Goal: Task Accomplishment & Management: Manage account settings

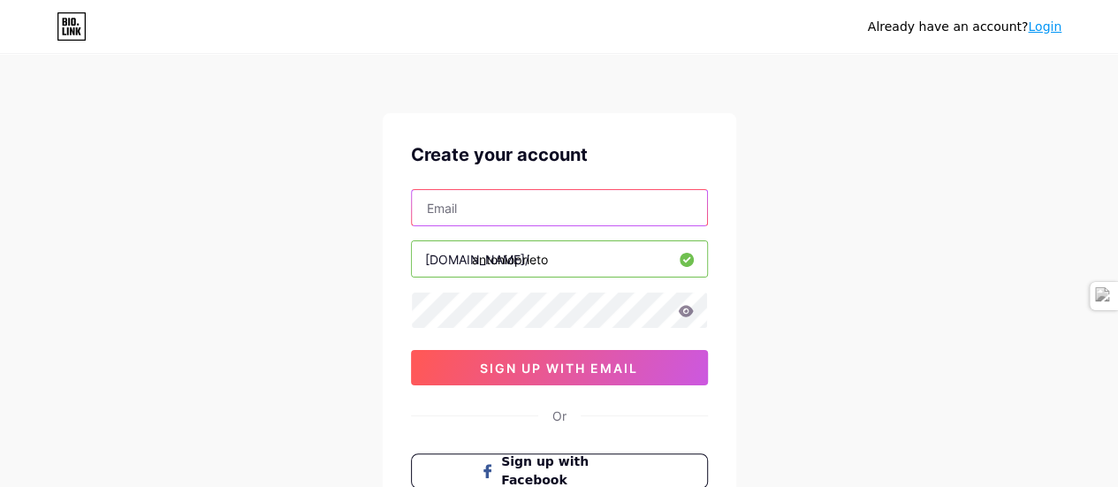
click at [591, 195] on input "text" at bounding box center [559, 207] width 295 height 35
type input "[EMAIL_ADDRESS][DOMAIN_NAME]"
click at [688, 310] on icon at bounding box center [686, 311] width 16 height 12
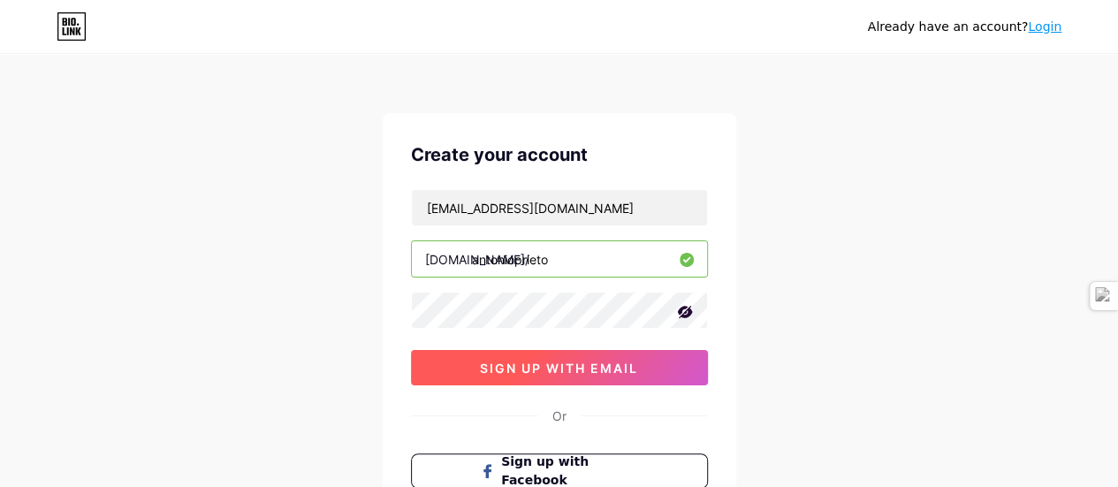
click at [633, 369] on span "sign up with email" at bounding box center [559, 368] width 158 height 15
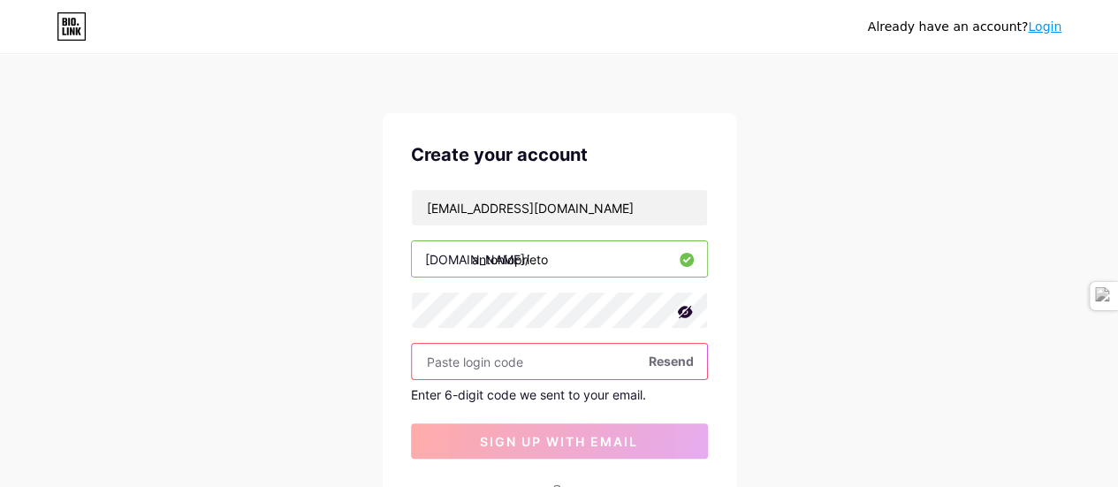
paste input "985817"
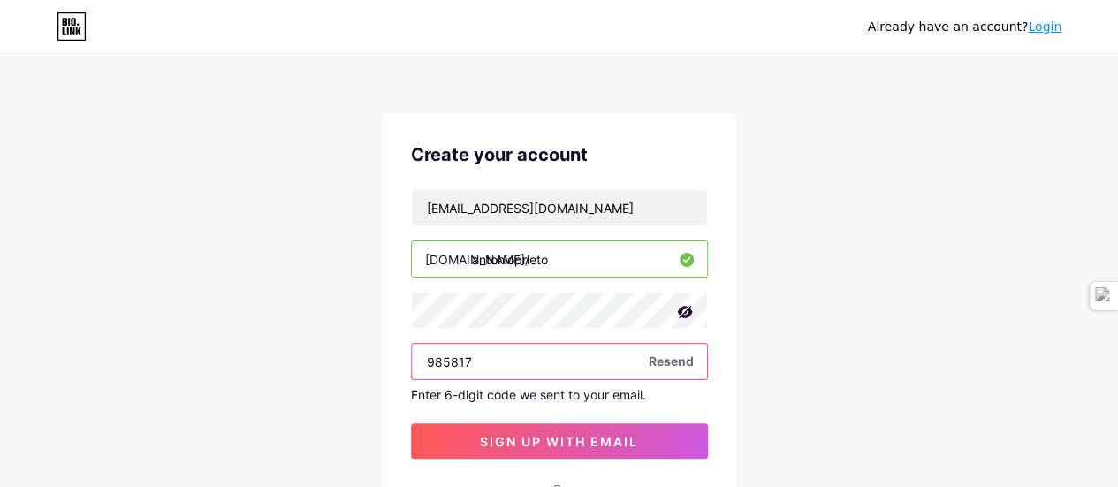
type input "985817"
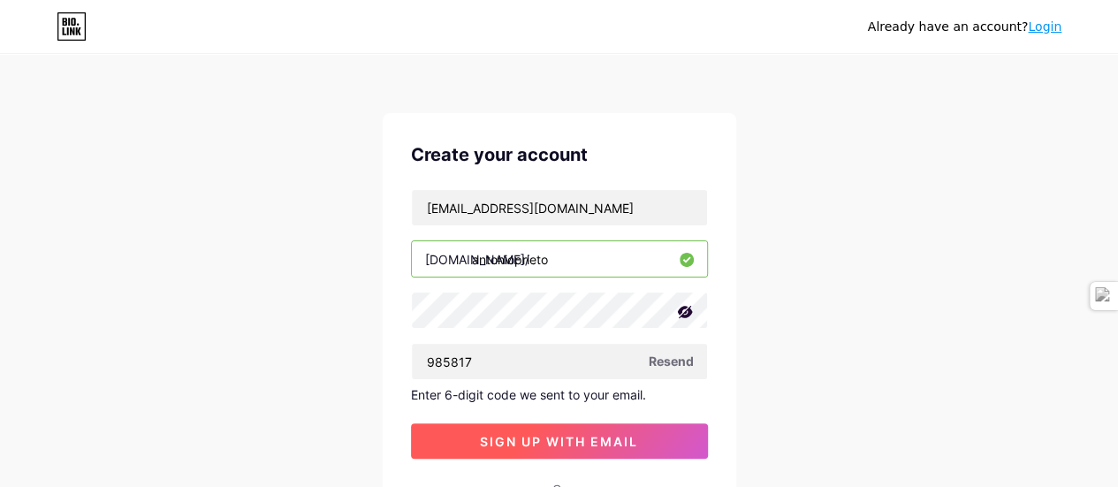
click at [603, 448] on button "sign up with email" at bounding box center [559, 440] width 297 height 35
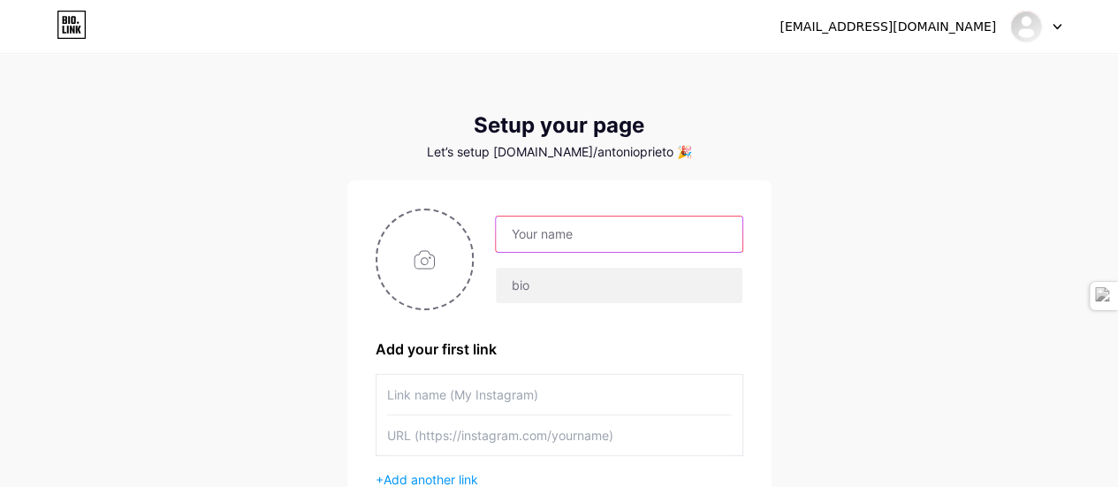
click at [571, 233] on input "text" at bounding box center [619, 234] width 246 height 35
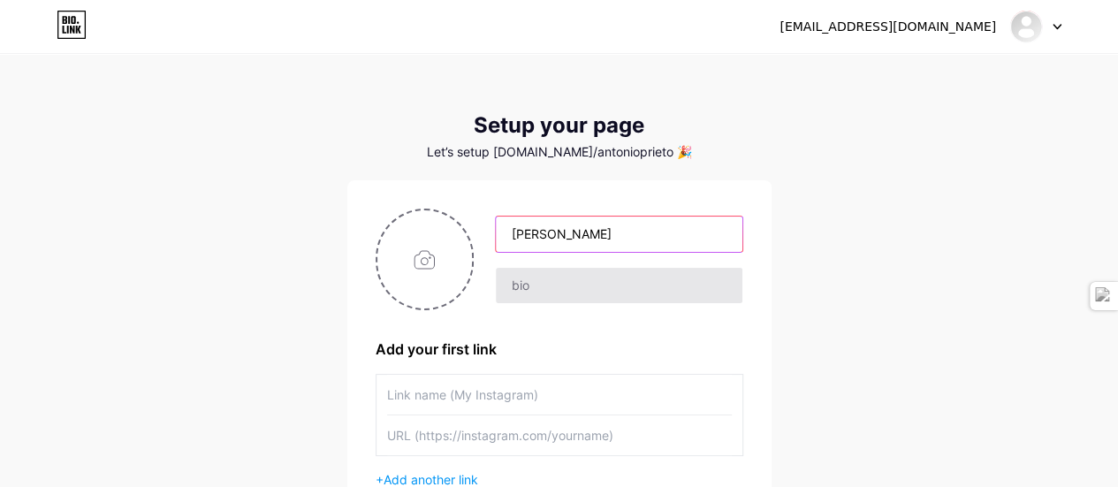
type input "[PERSON_NAME]"
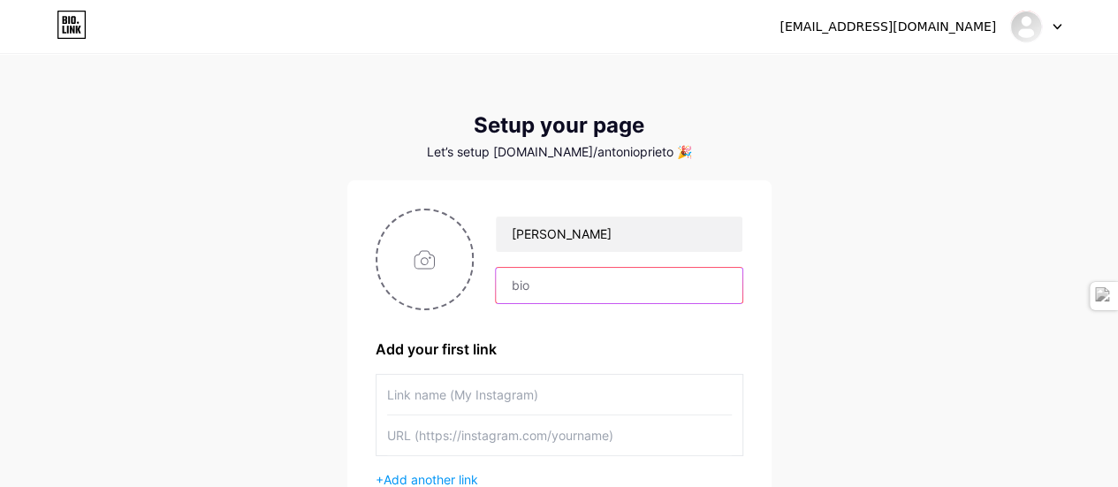
click at [536, 287] on input "text" at bounding box center [619, 285] width 246 height 35
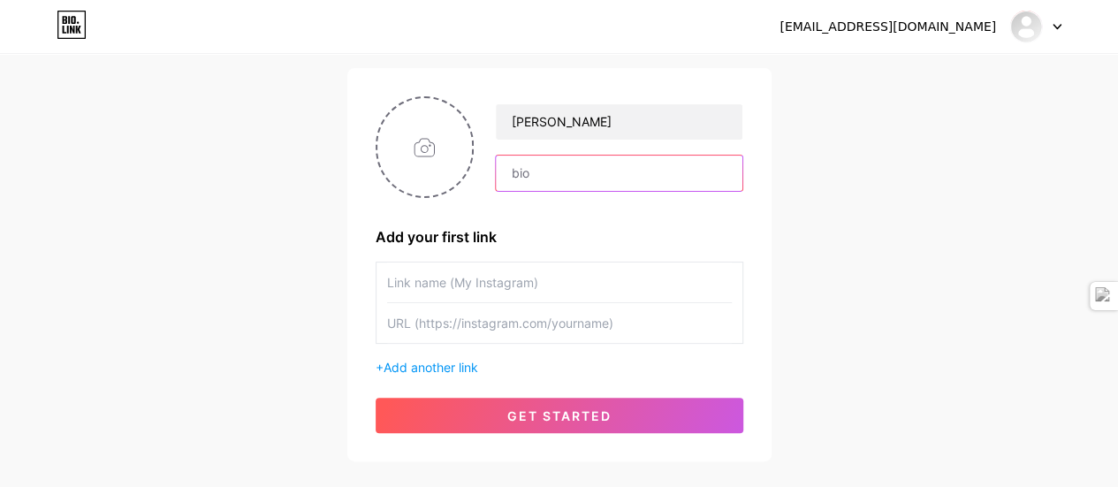
scroll to position [117, 0]
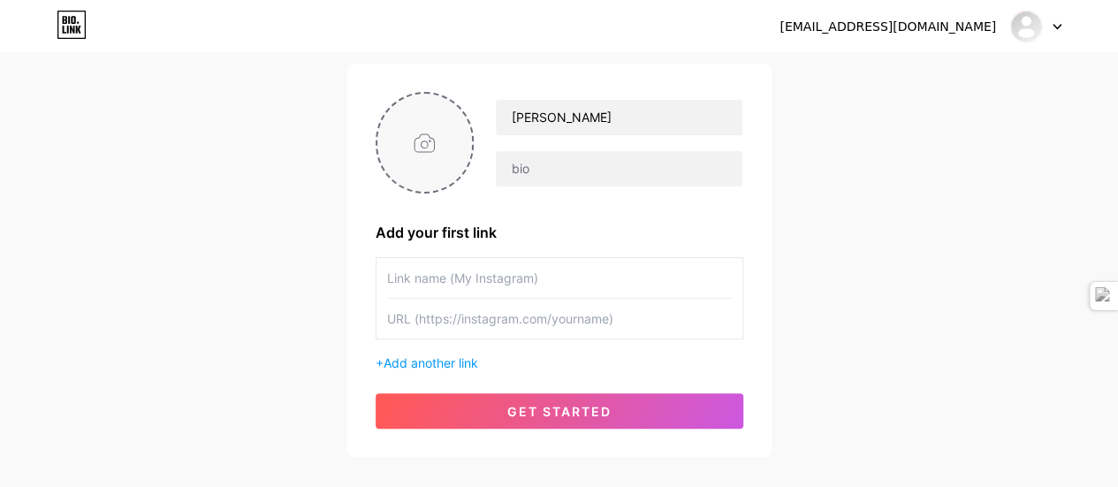
click at [437, 181] on input "file" at bounding box center [425, 143] width 95 height 98
type input "C:\fakepath\1517615131640.jpeg"
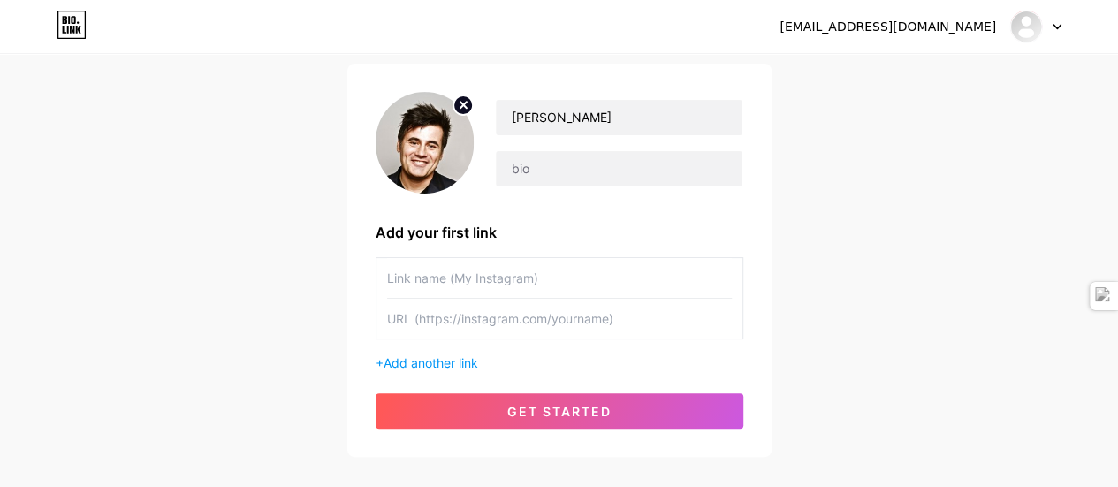
click at [508, 282] on input "text" at bounding box center [559, 278] width 345 height 40
type input "m"
type input "MY CONTACT"
click at [489, 317] on input "text" at bounding box center [559, 319] width 345 height 40
paste input "[DOMAIN_NAME]/hbyket"
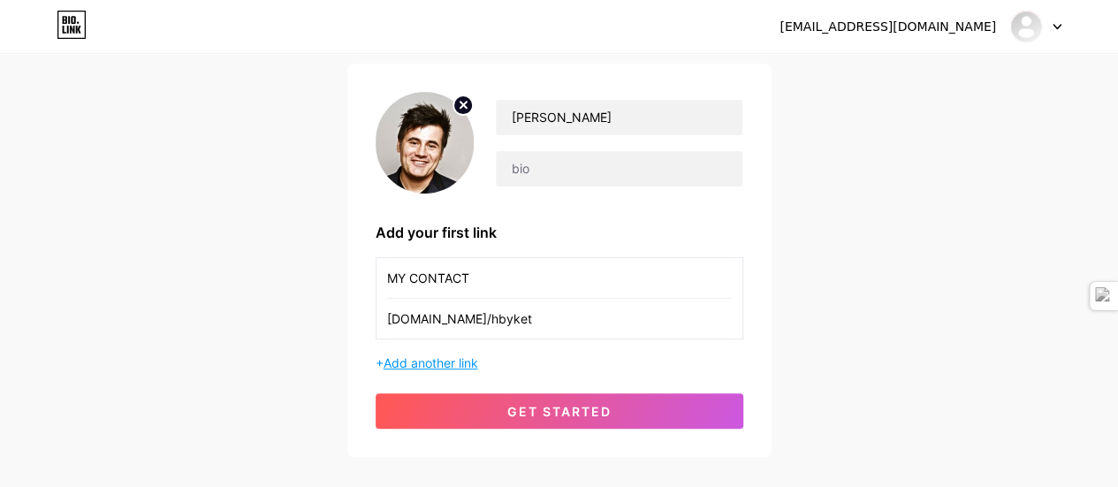
type input "[DOMAIN_NAME]/hbyket"
click at [453, 364] on span "Add another link" at bounding box center [431, 362] width 95 height 15
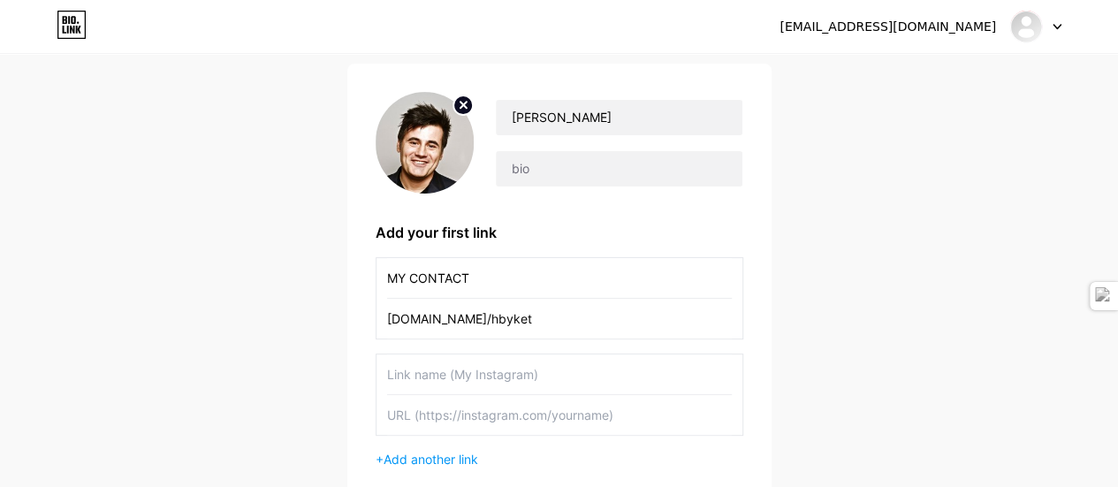
click at [484, 365] on input "text" at bounding box center [559, 375] width 345 height 40
type input "M"
type input "[PERSON_NAME] SALON WEBSITE"
click at [497, 416] on input "text" at bounding box center [559, 415] width 345 height 40
paste input "[URL][DOMAIN_NAME]"
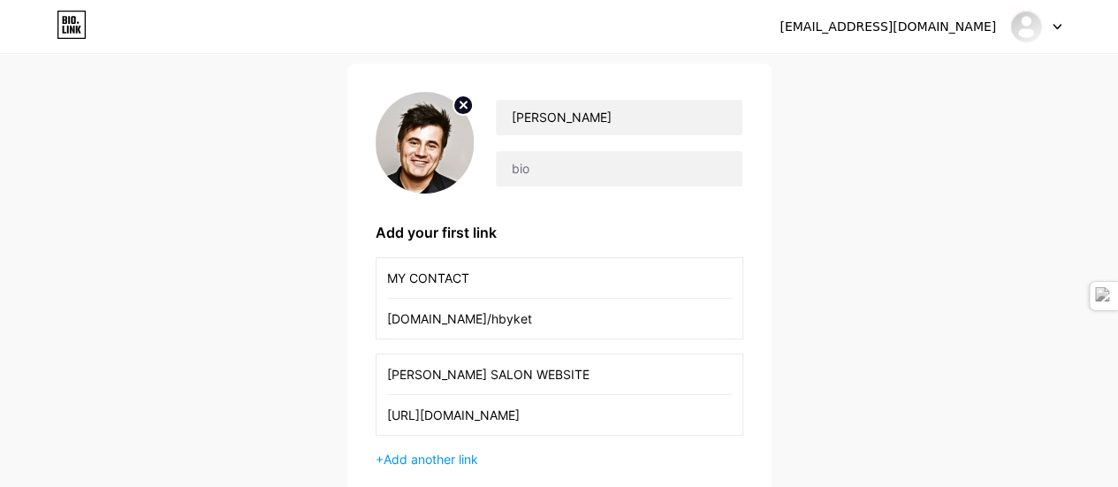
click at [449, 416] on input "[URL][DOMAIN_NAME]" at bounding box center [559, 415] width 345 height 40
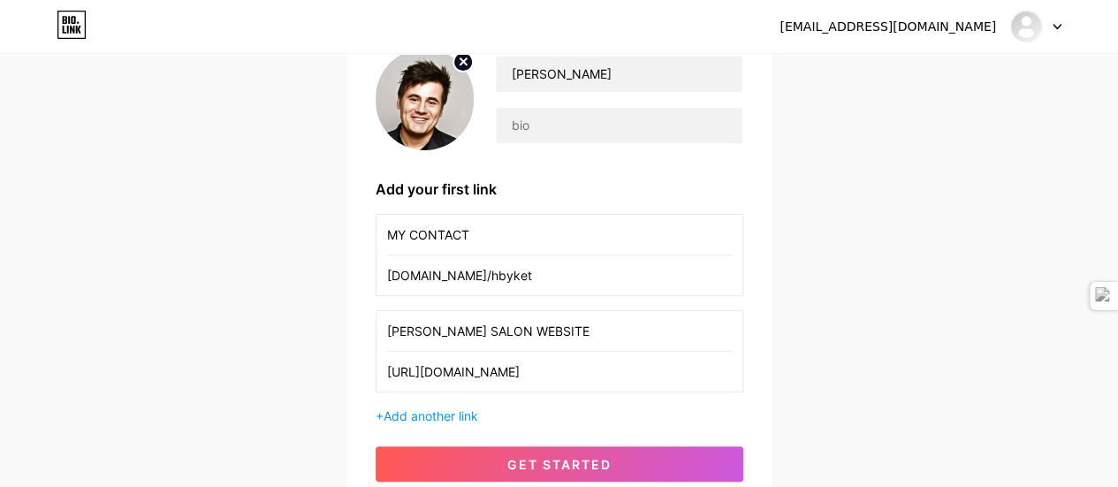
scroll to position [161, 0]
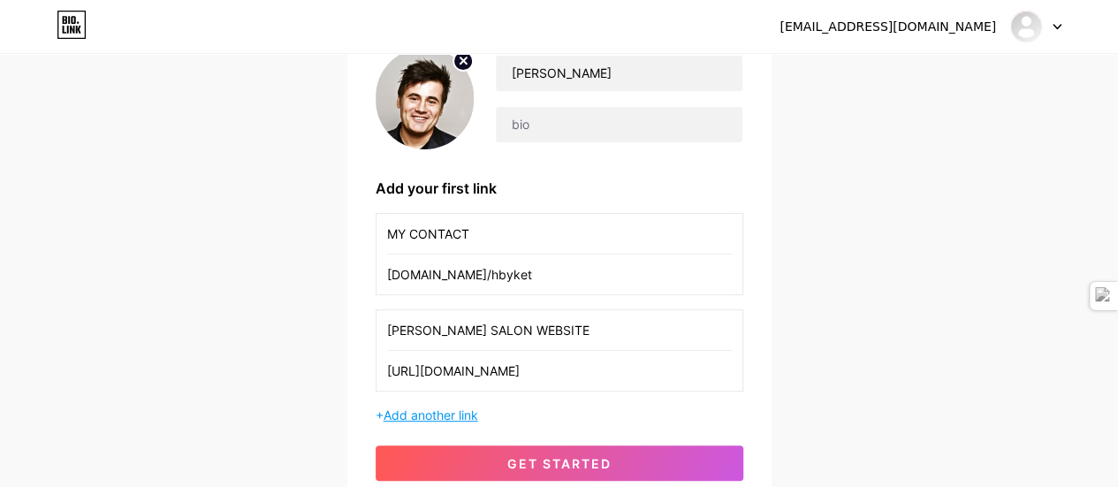
type input "[URL][DOMAIN_NAME]"
click at [446, 416] on span "Add another link" at bounding box center [431, 415] width 95 height 15
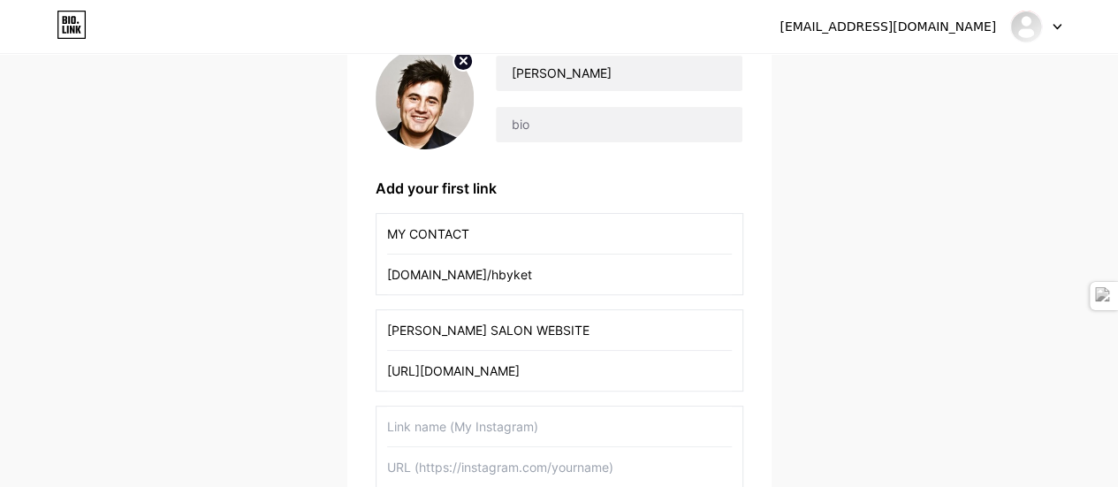
click at [446, 416] on input "text" at bounding box center [559, 427] width 345 height 40
type input "W"
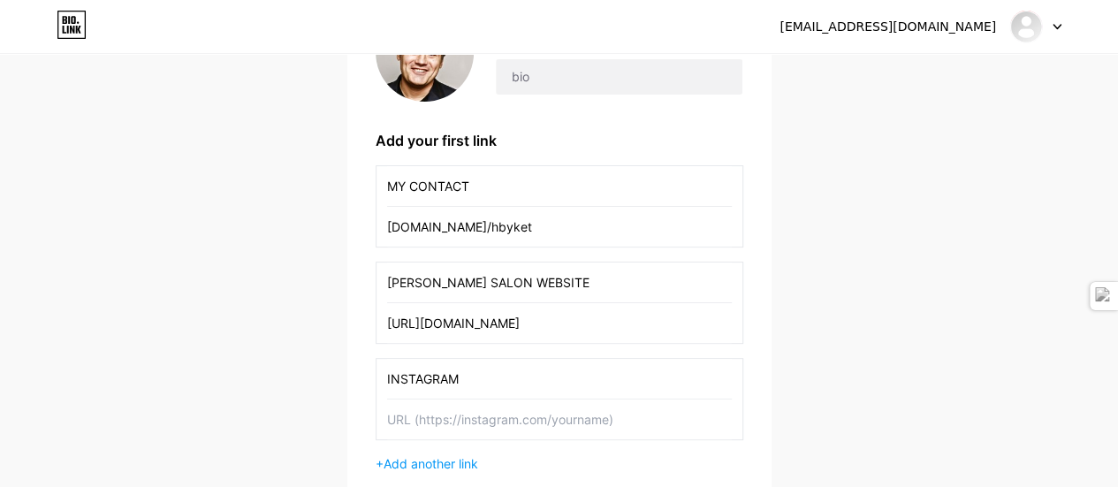
scroll to position [210, 0]
type input "INSTAGRAM"
click at [460, 434] on input "text" at bounding box center [559, 419] width 345 height 40
paste input "[URL][DOMAIN_NAME]"
type input "[URL][DOMAIN_NAME]"
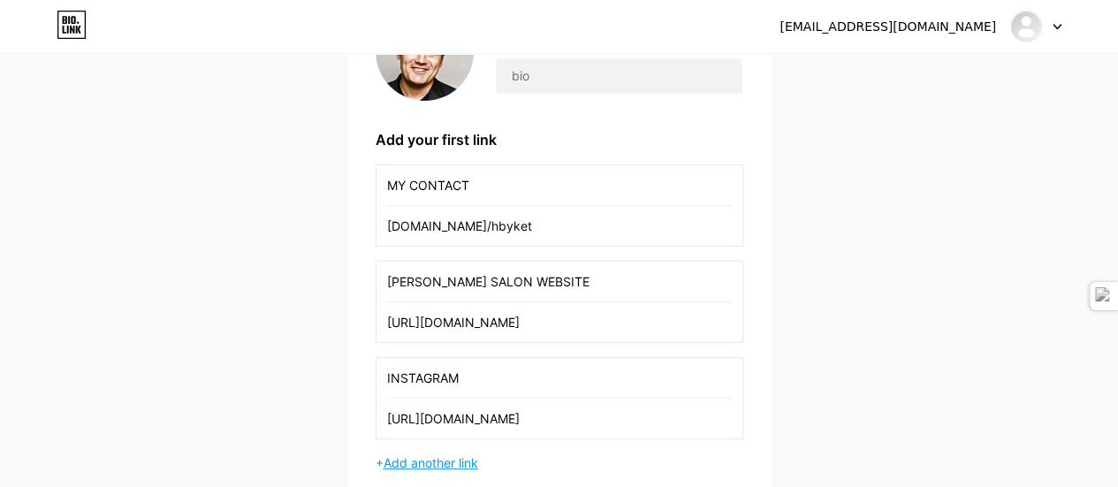
click at [416, 462] on span "Add another link" at bounding box center [431, 462] width 95 height 15
click at [417, 462] on input "text" at bounding box center [559, 474] width 345 height 40
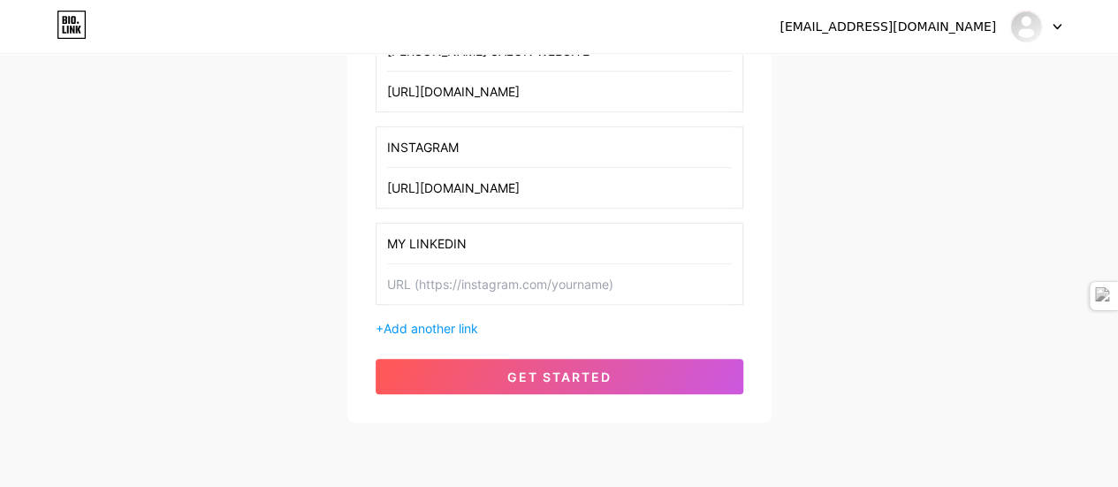
scroll to position [441, 0]
type input "MY LINKEDIN"
click at [427, 331] on span "Add another link" at bounding box center [431, 327] width 95 height 15
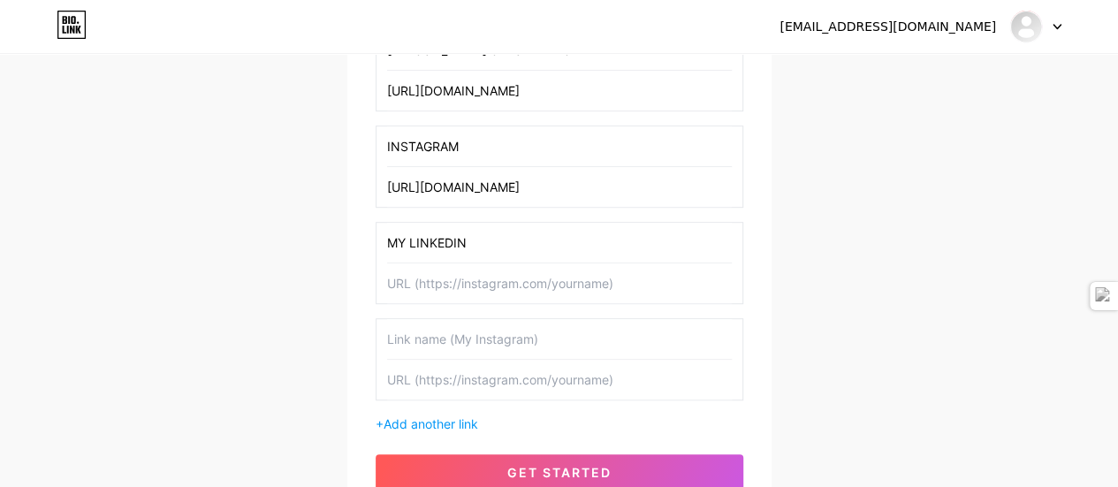
click at [470, 290] on input "text" at bounding box center [559, 283] width 345 height 40
paste input "[URL][DOMAIN_NAME][PERSON_NAME]"
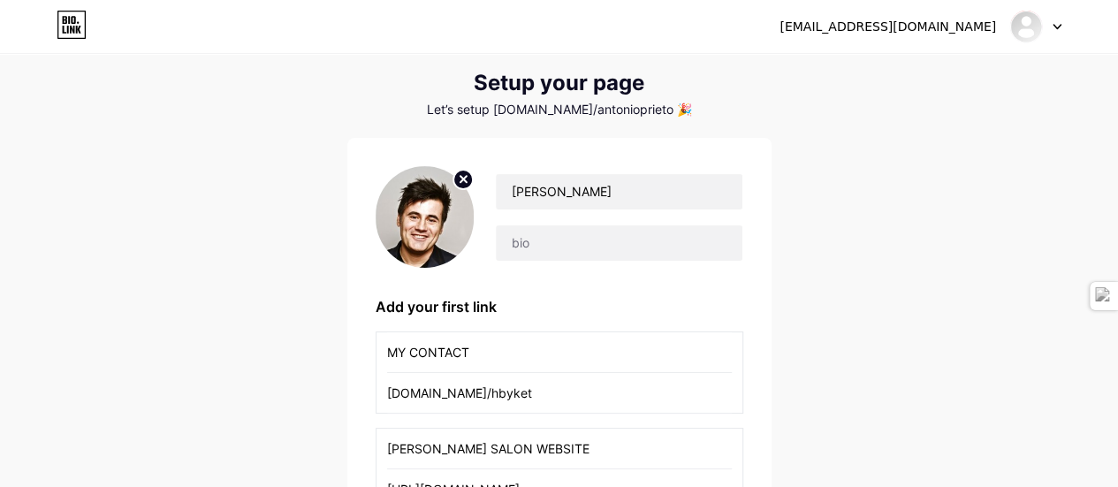
scroll to position [0, 0]
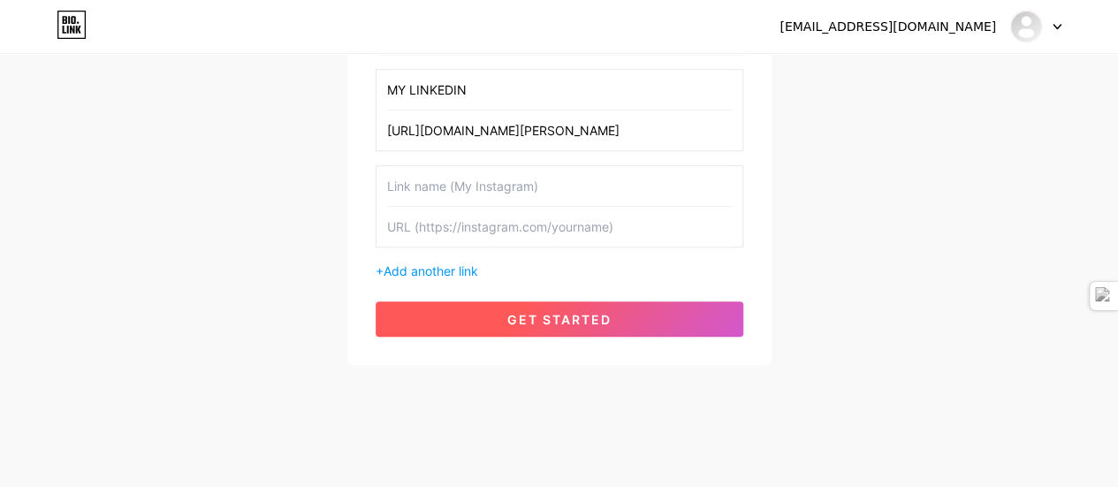
type input "[URL][DOMAIN_NAME][PERSON_NAME]"
click at [538, 312] on span "get started" at bounding box center [559, 319] width 104 height 15
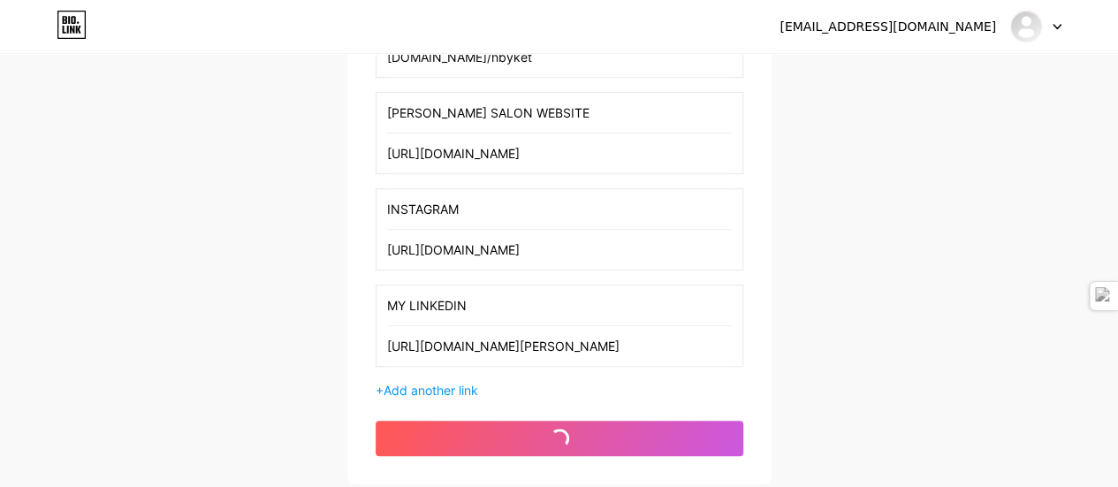
scroll to position [209, 0]
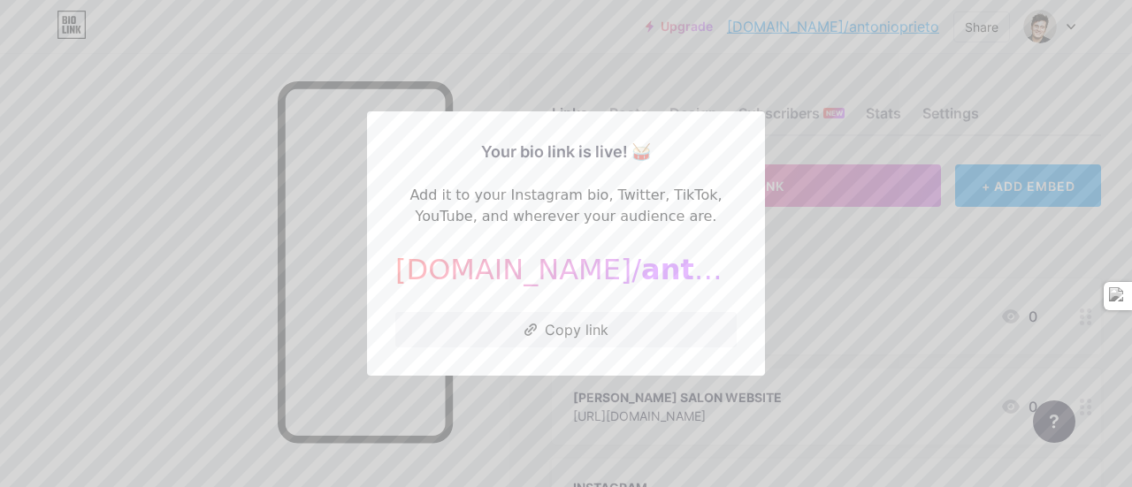
click at [890, 274] on div at bounding box center [566, 243] width 1132 height 487
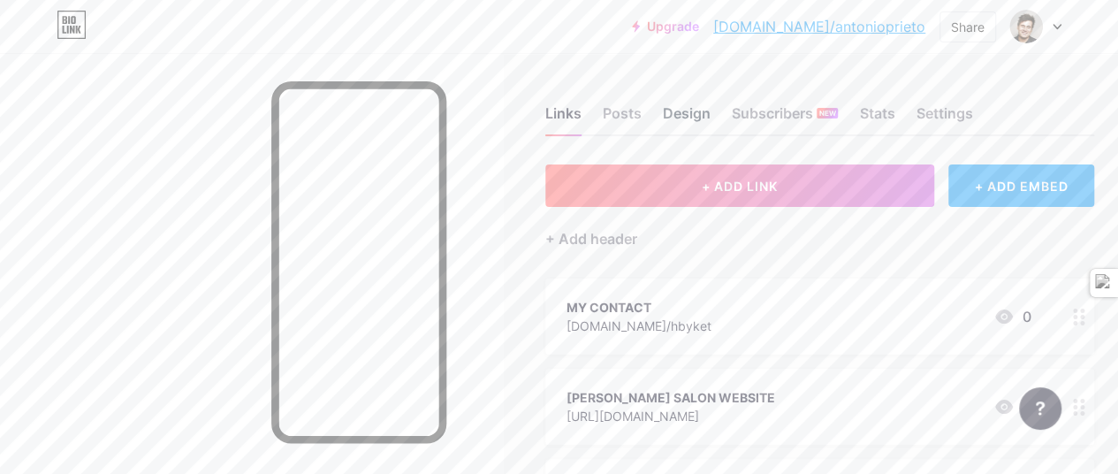
click at [683, 115] on div "Design" at bounding box center [687, 119] width 48 height 32
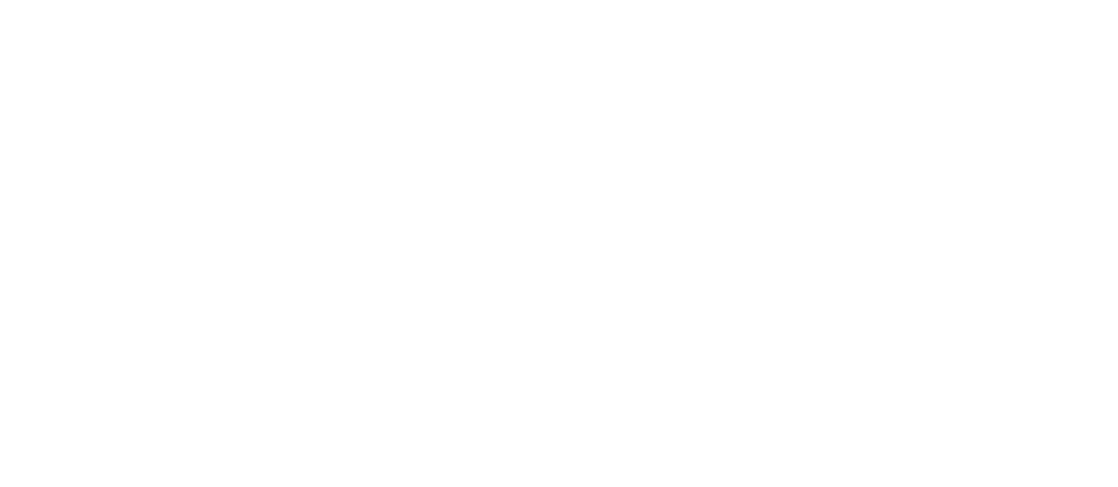
scroll to position [2122, 0]
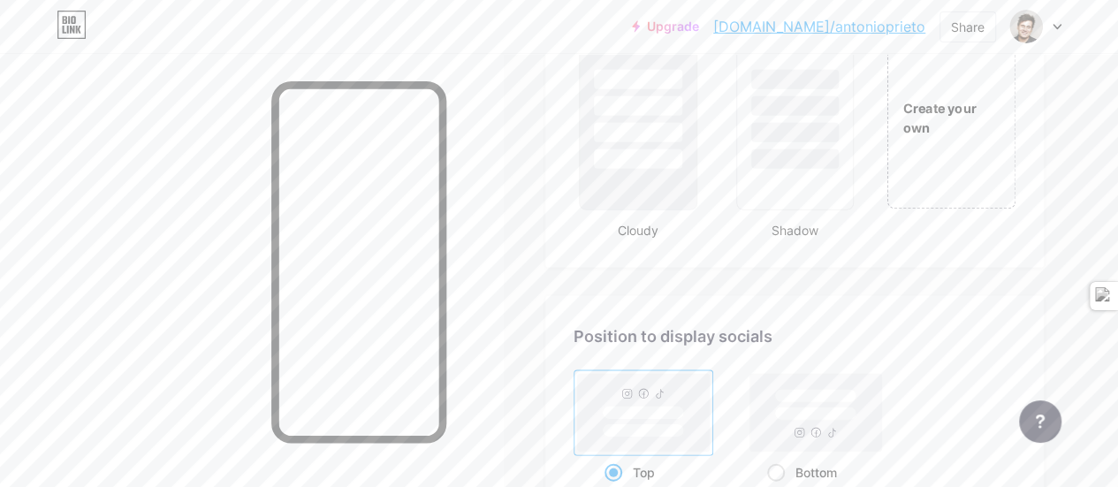
click at [946, 181] on div "Create your own" at bounding box center [952, 118] width 128 height 182
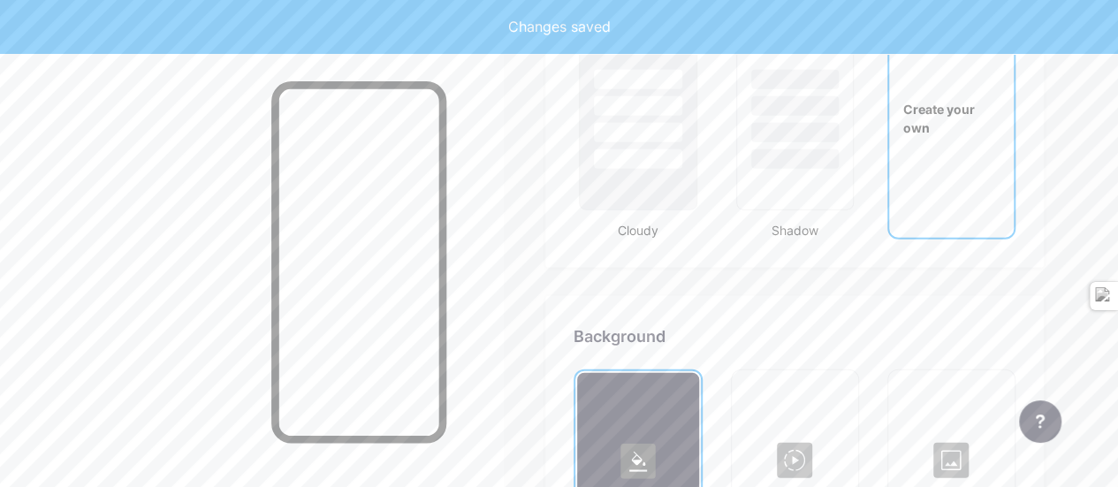
scroll to position [2347, 0]
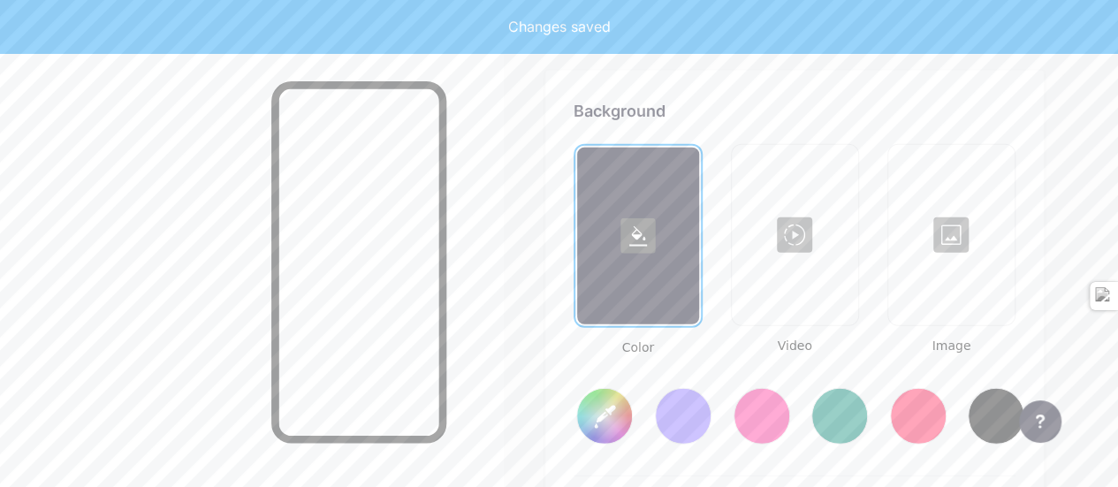
type input "#ffffff"
type input "#000000"
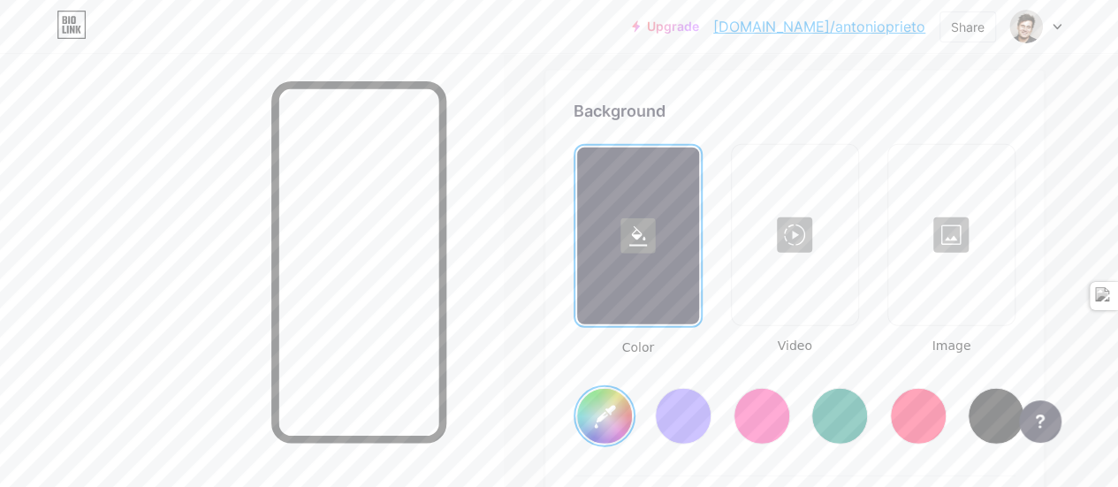
click at [936, 245] on div at bounding box center [951, 235] width 123 height 177
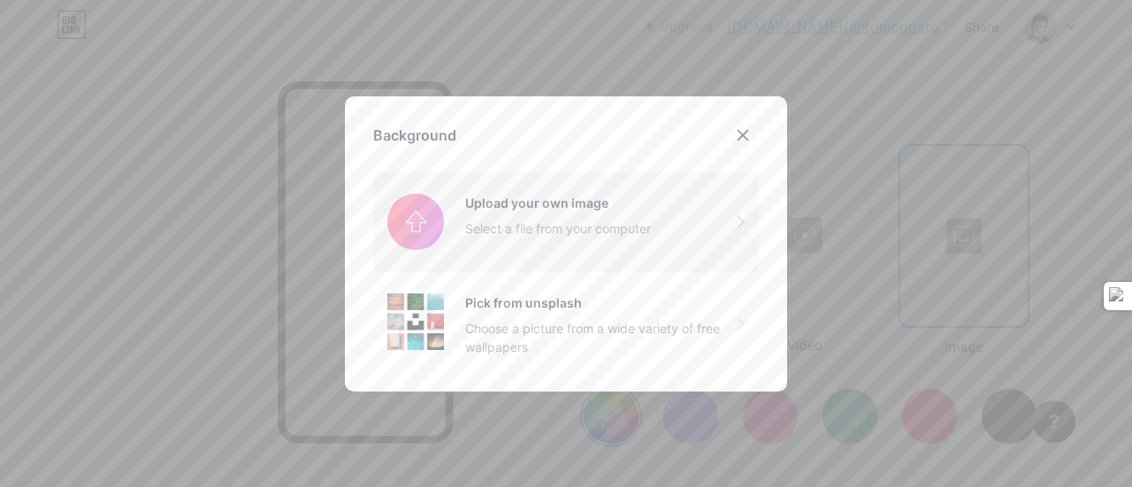
click at [560, 225] on input "file" at bounding box center [565, 221] width 385 height 99
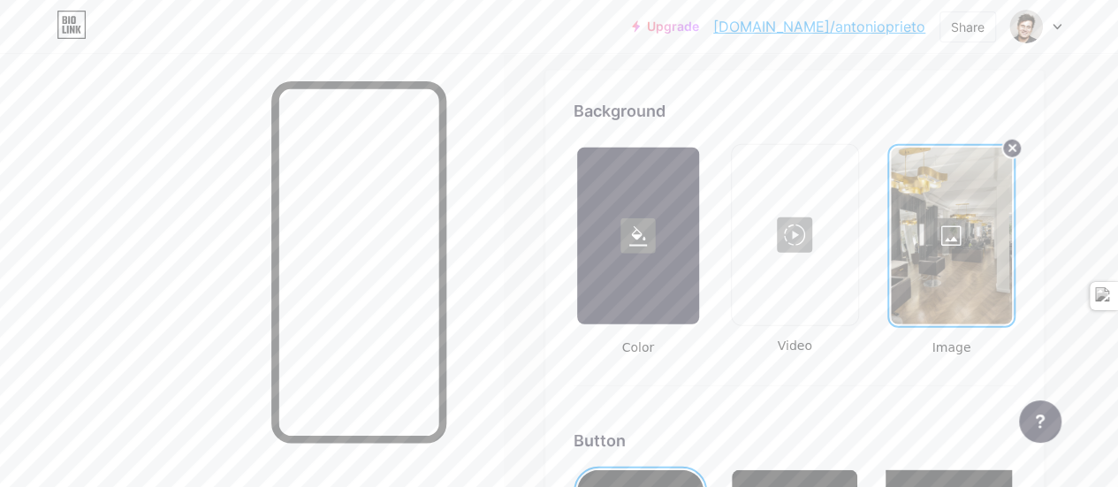
click at [652, 239] on rect at bounding box center [638, 235] width 35 height 35
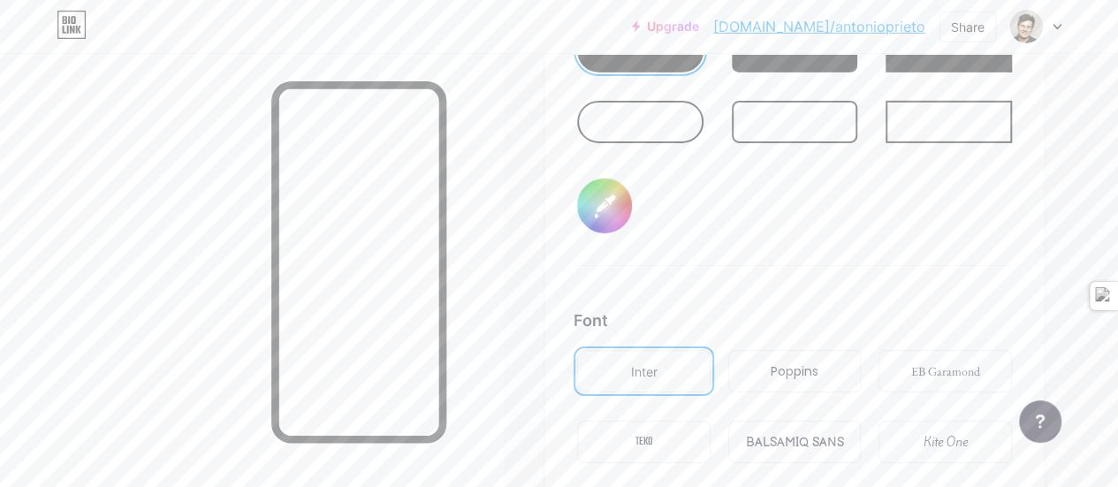
scroll to position [3055, 0]
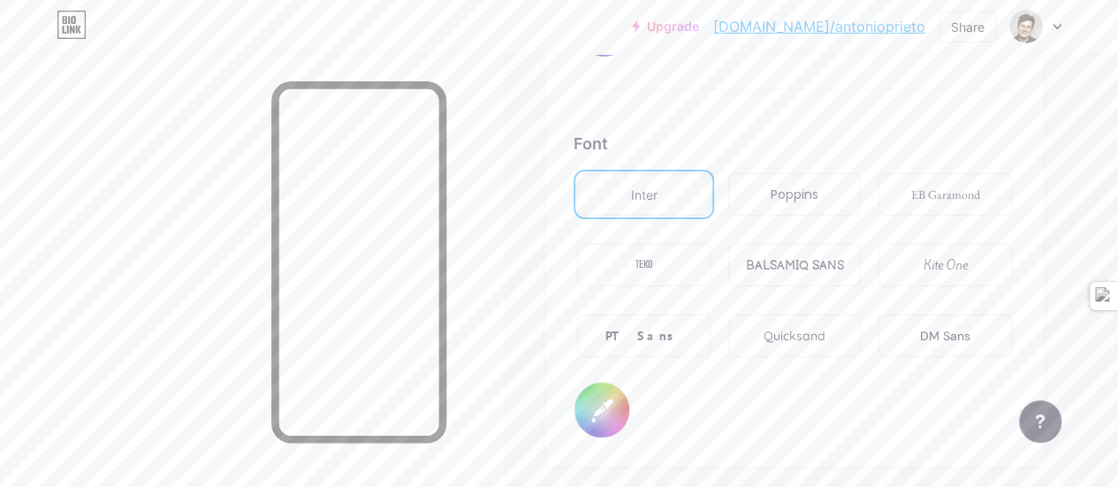
click at [802, 271] on div "BALSAMIQ SANS" at bounding box center [795, 265] width 98 height 19
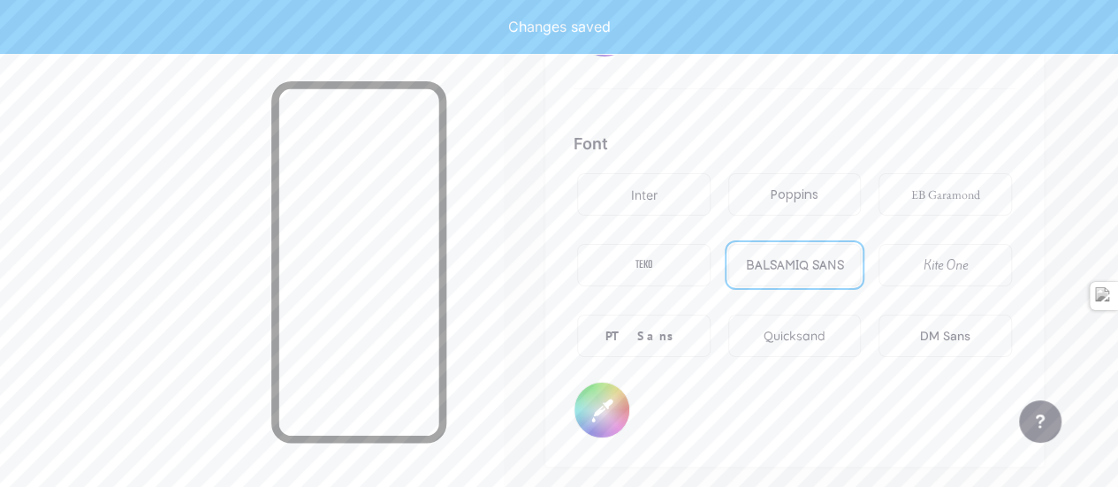
scroll to position [2966, 0]
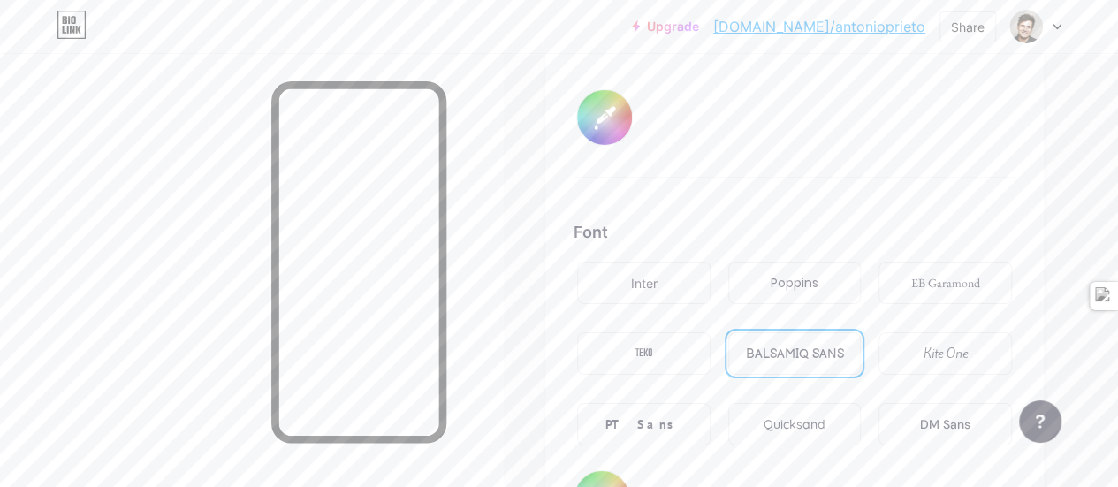
click at [653, 351] on div "TEKO" at bounding box center [645, 354] width 18 height 19
click at [807, 289] on div "Poppins" at bounding box center [795, 283] width 48 height 19
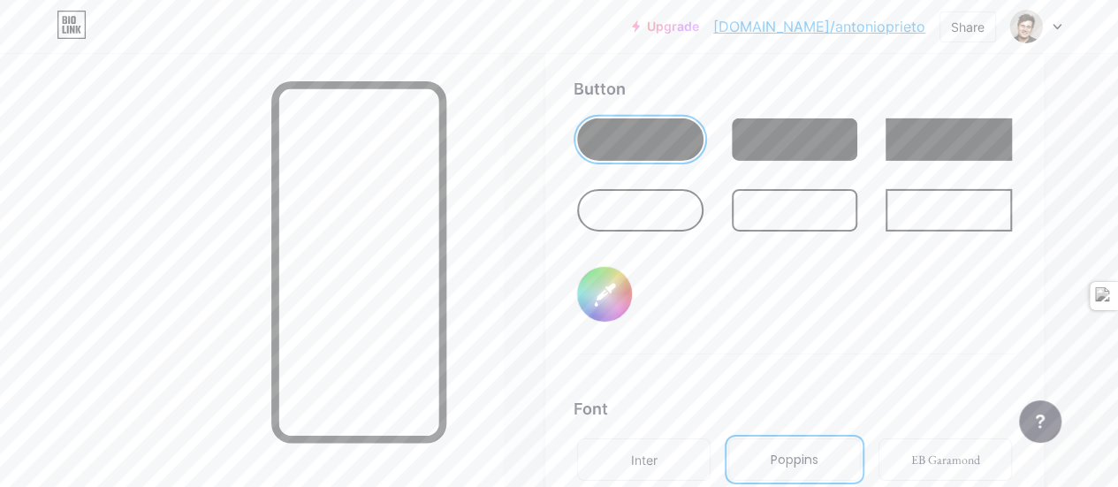
scroll to position [2613, 0]
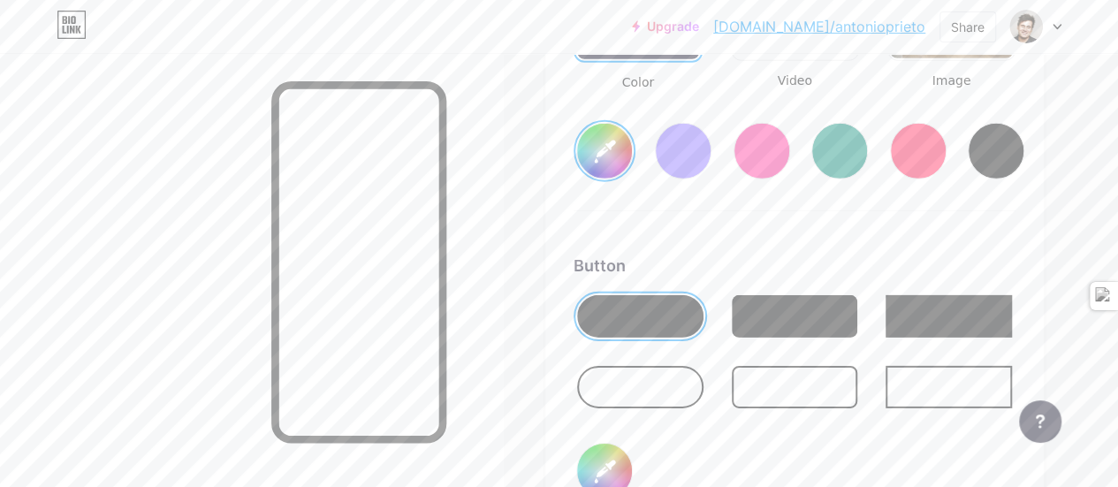
drag, startPoint x: 914, startPoint y: 322, endPoint x: 898, endPoint y: 320, distance: 16.0
click at [916, 322] on div at bounding box center [949, 316] width 126 height 42
click at [648, 317] on div at bounding box center [640, 316] width 126 height 42
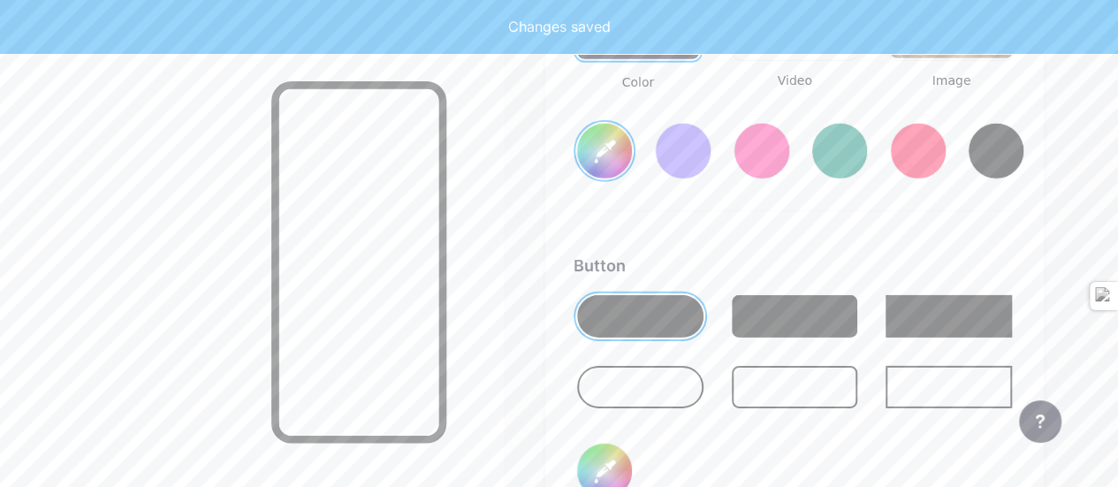
click at [621, 158] on input "#ffffff" at bounding box center [604, 151] width 55 height 55
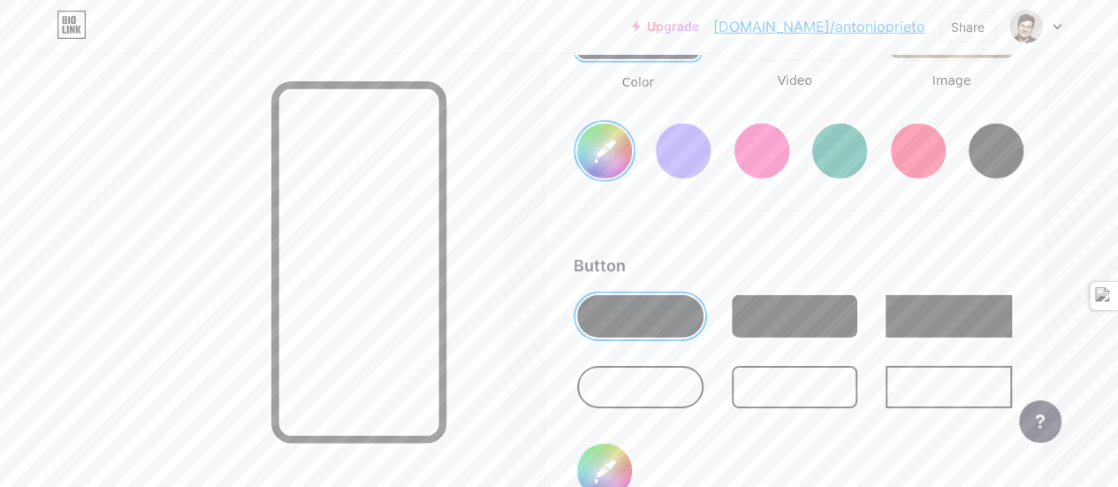
type input "#cd8888"
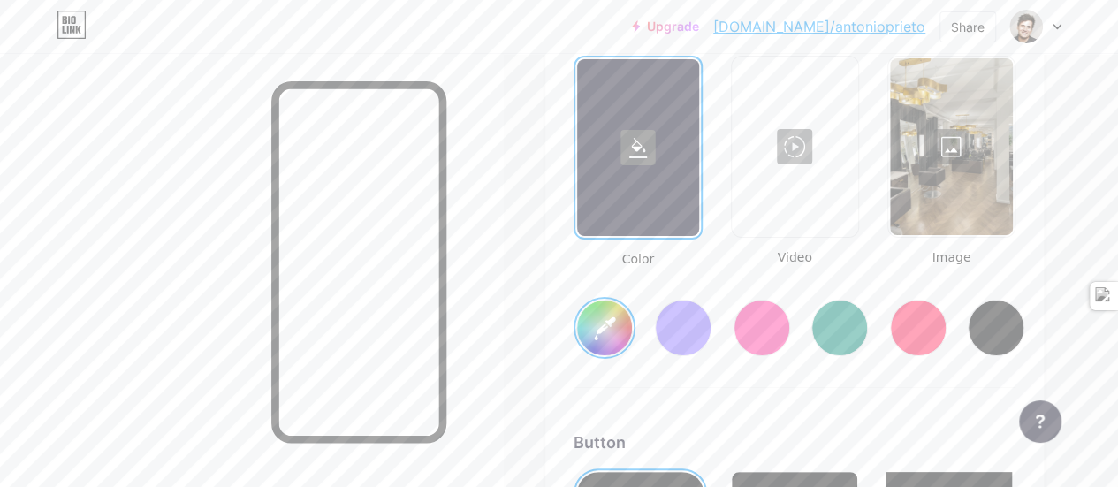
click at [947, 157] on div at bounding box center [951, 146] width 123 height 177
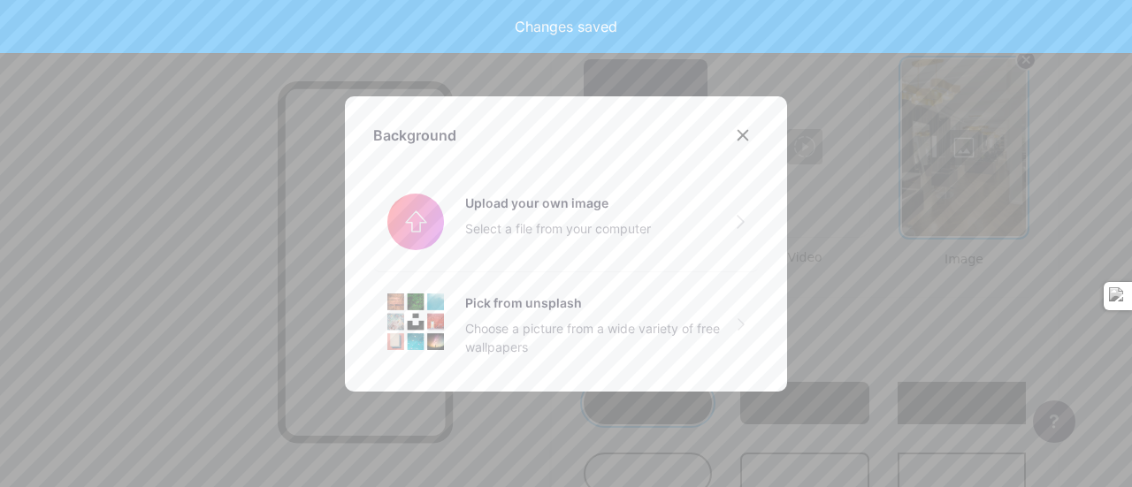
click at [972, 211] on div at bounding box center [566, 243] width 1132 height 487
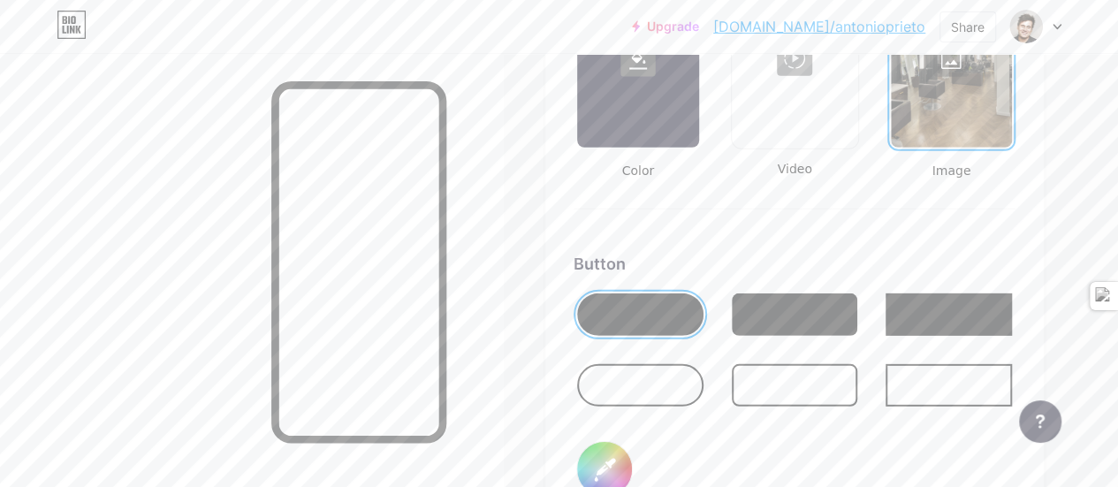
scroll to position [2701, 0]
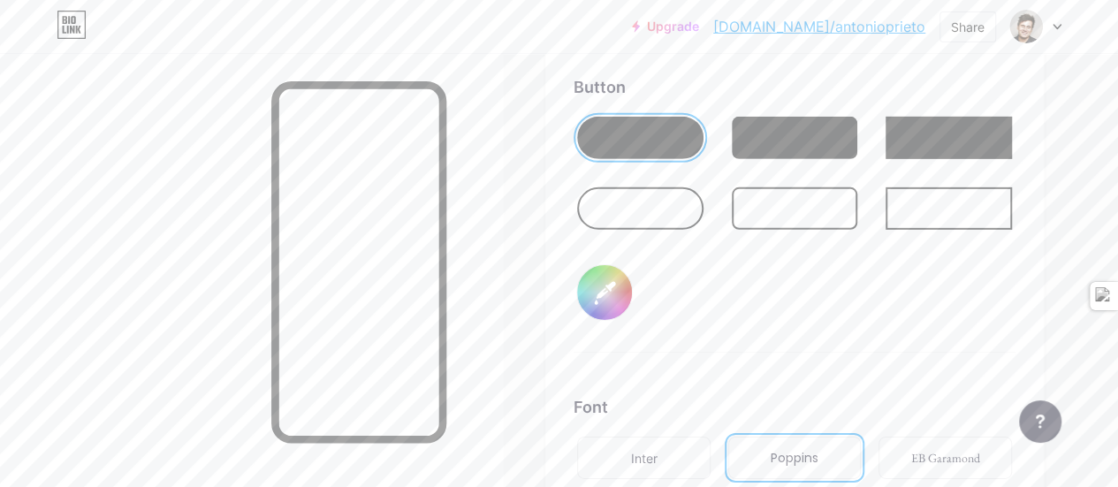
click at [626, 309] on input "#000000" at bounding box center [604, 292] width 55 height 55
type input "#d7b27f"
click at [827, 289] on div "Button #d7b27f" at bounding box center [795, 214] width 442 height 278
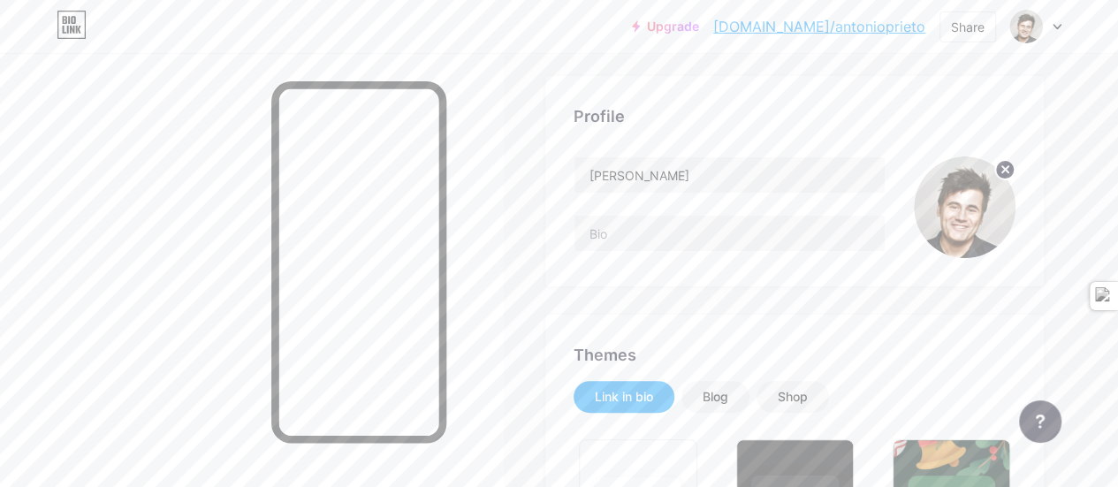
scroll to position [0, 0]
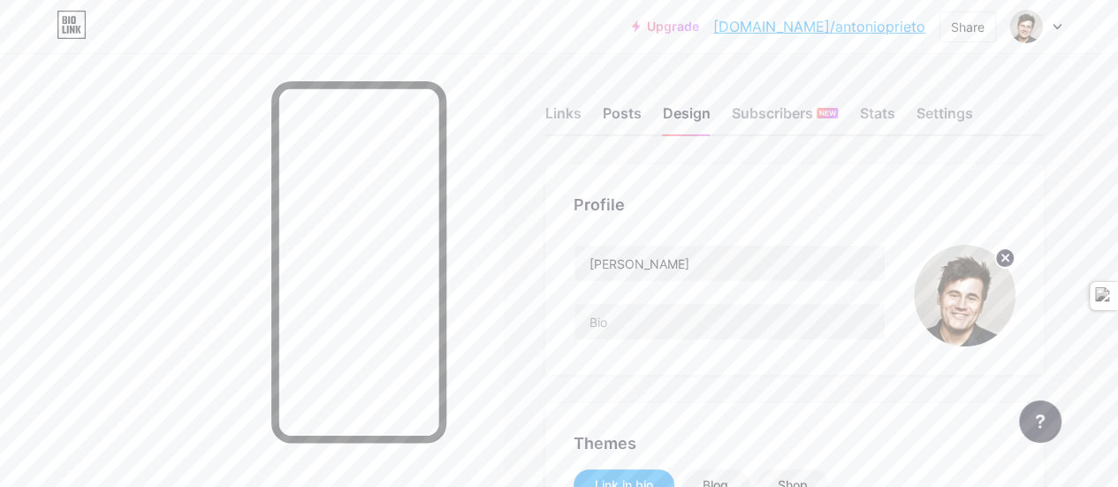
click at [616, 110] on div "Posts" at bounding box center [622, 119] width 39 height 32
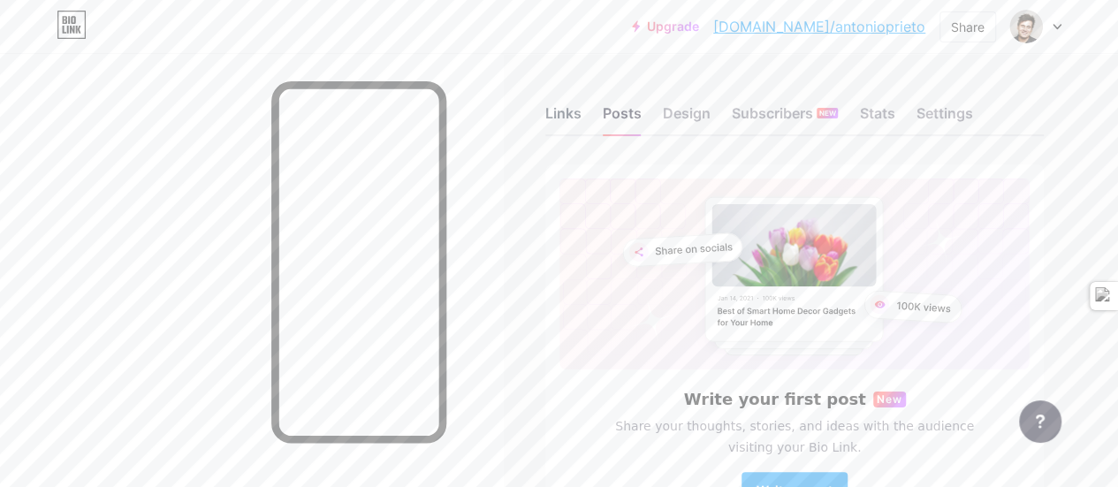
click at [570, 125] on div "Links" at bounding box center [563, 119] width 36 height 32
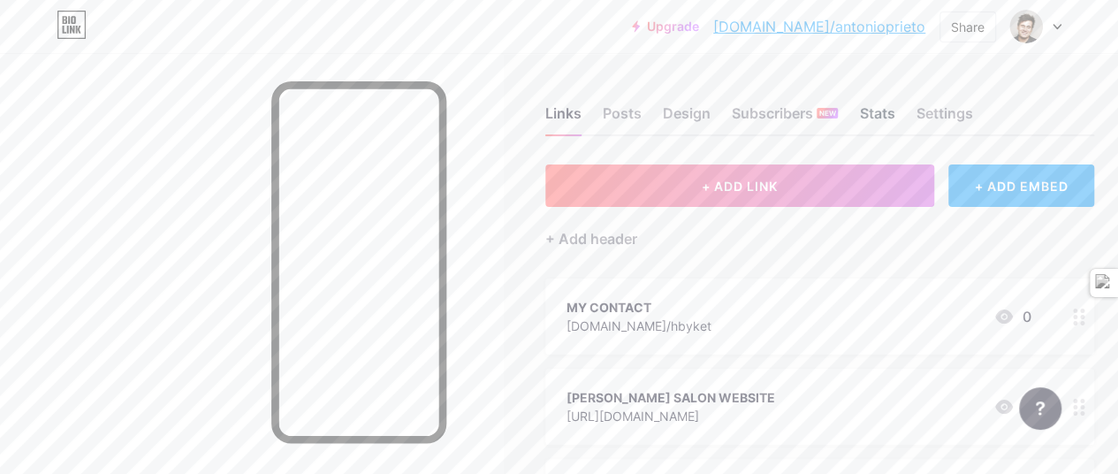
click at [877, 122] on div "Stats" at bounding box center [876, 119] width 35 height 32
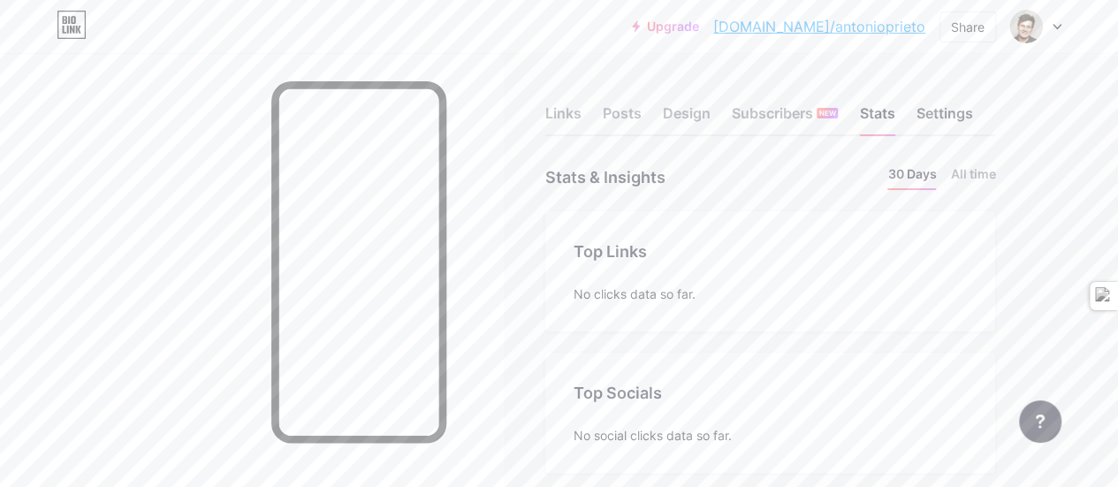
click at [941, 117] on div "Settings" at bounding box center [944, 119] width 57 height 32
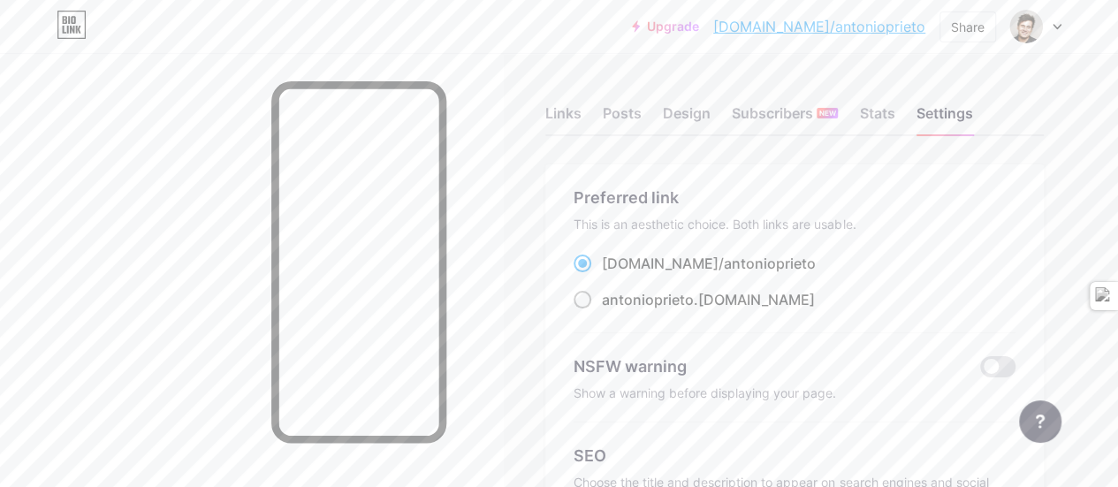
click at [589, 303] on span at bounding box center [583, 300] width 18 height 18
click at [602, 310] on input "antonioprieto .[DOMAIN_NAME]" at bounding box center [607, 315] width 11 height 11
radio input "true"
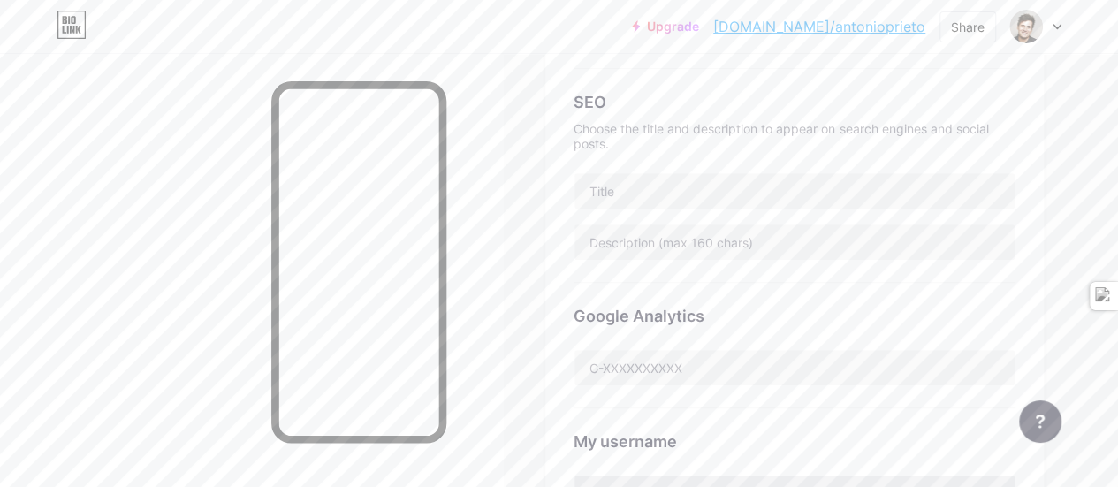
scroll to position [619, 0]
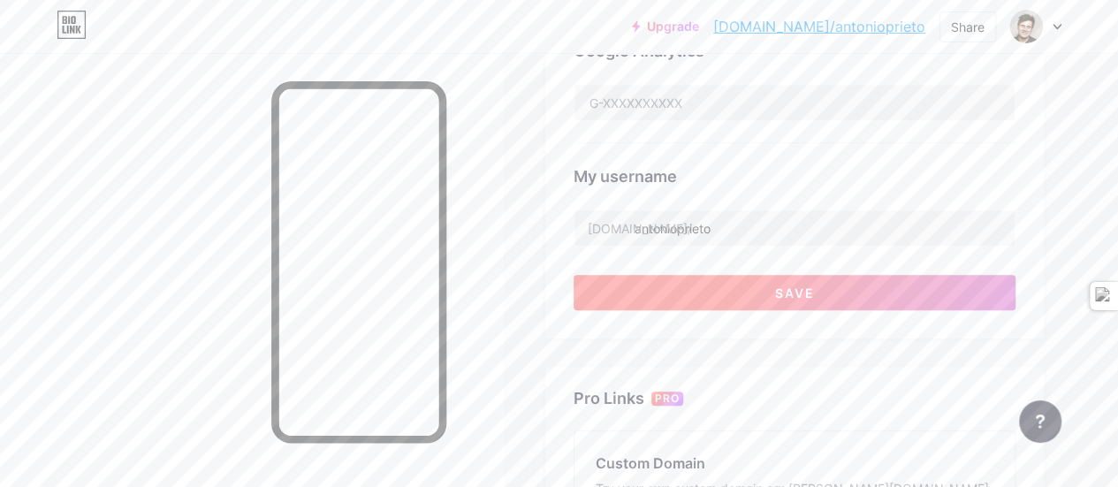
click at [726, 291] on button "Save" at bounding box center [795, 292] width 442 height 35
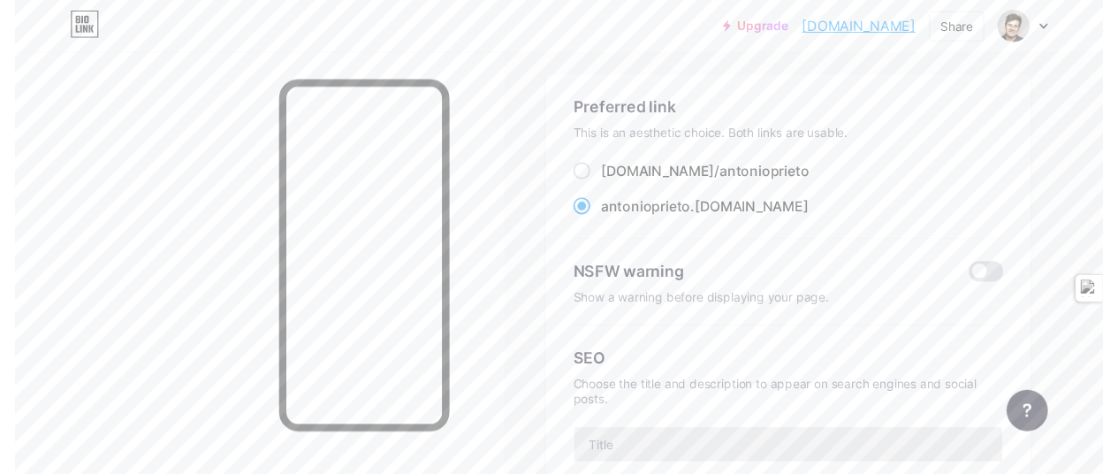
scroll to position [0, 0]
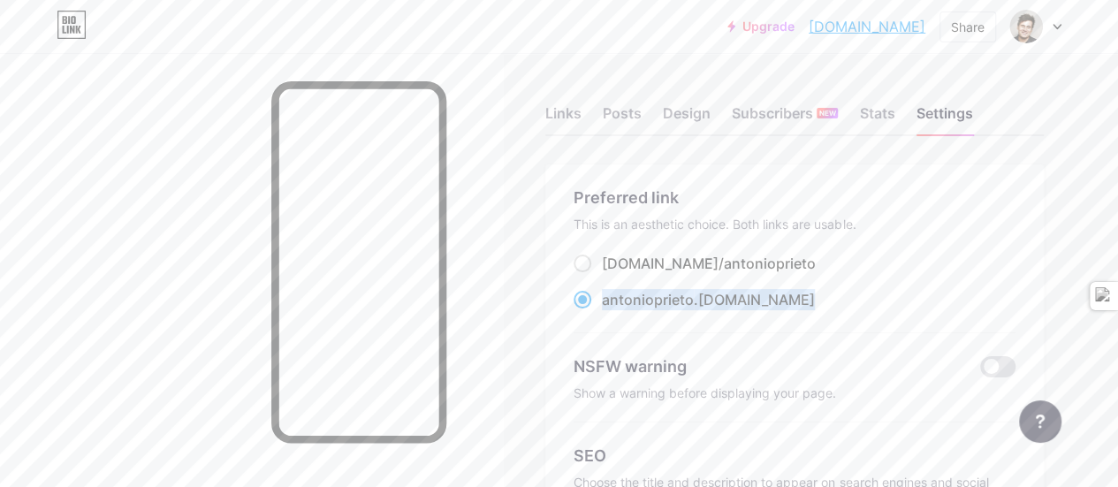
drag, startPoint x: 677, startPoint y: 305, endPoint x: 605, endPoint y: 307, distance: 72.5
click at [605, 307] on div "antonioprieto .[DOMAIN_NAME]" at bounding box center [795, 300] width 442 height 22
copy label "antonioprieto .[DOMAIN_NAME]"
click at [565, 118] on div "Links" at bounding box center [563, 119] width 36 height 32
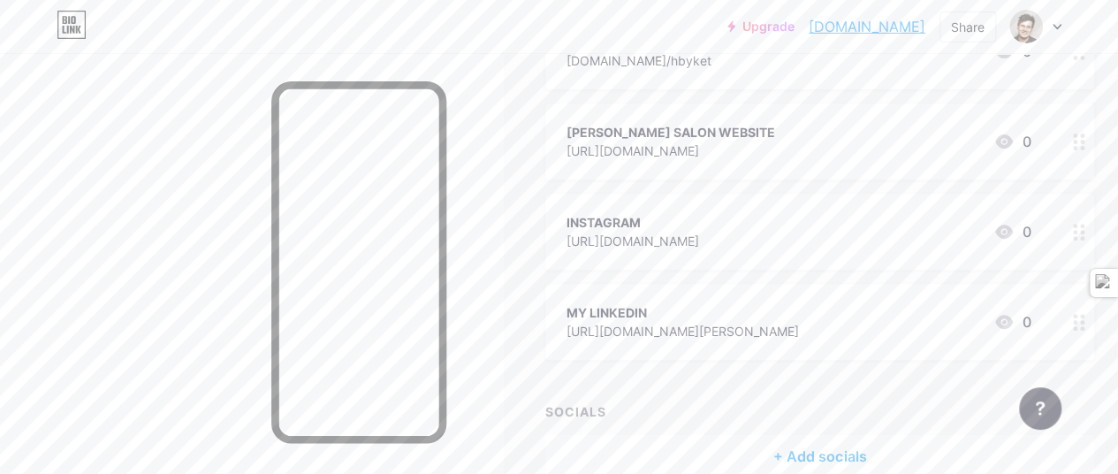
scroll to position [356, 0]
